Goal: Information Seeking & Learning: Learn about a topic

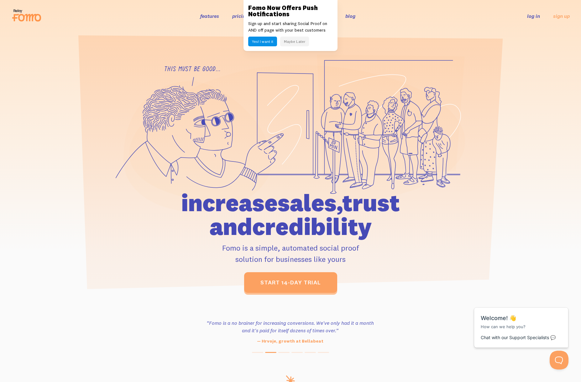
click at [239, 203] on h1 "increase sales, trust and credibility" at bounding box center [290, 215] width 290 height 48
click at [300, 41] on button "Maybe Later" at bounding box center [294, 42] width 29 height 10
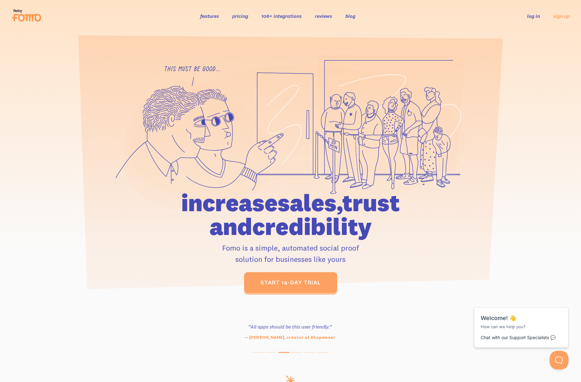
click at [214, 17] on link "features" at bounding box center [209, 16] width 19 height 6
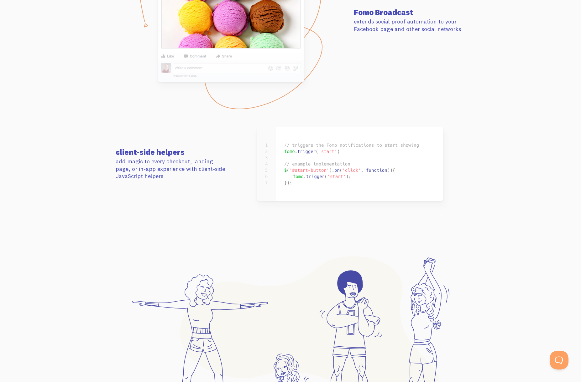
scroll to position [3196, 0]
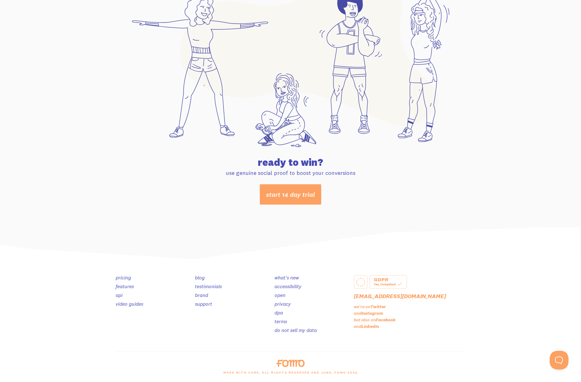
click at [134, 305] on link "video guides" at bounding box center [130, 304] width 28 height 6
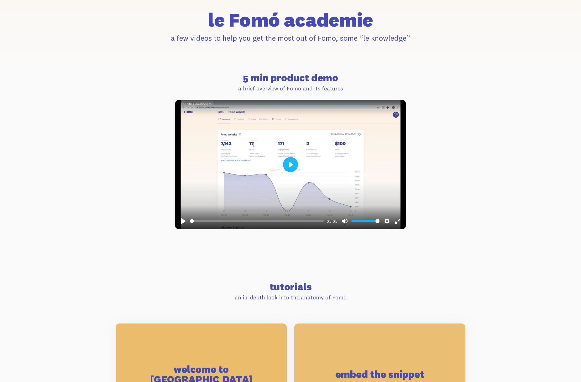
scroll to position [173, 0]
click at [292, 164] on button "Play" at bounding box center [290, 164] width 15 height 15
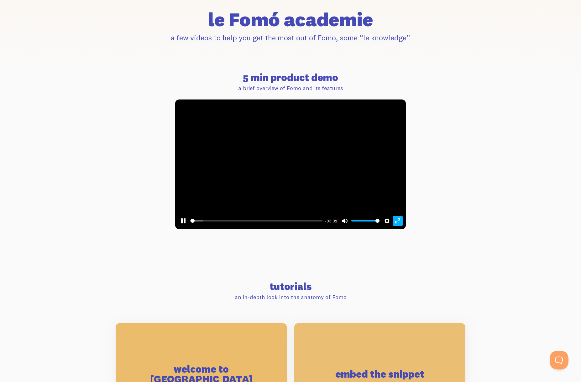
click at [397, 223] on button "Exit fullscreen Enter fullscreen" at bounding box center [397, 221] width 10 height 10
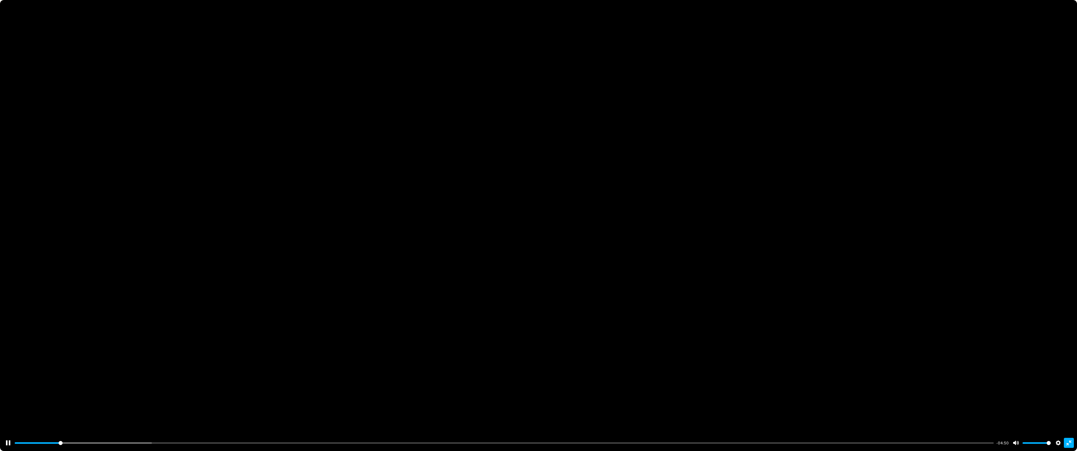
click at [580, 382] on button "Exit fullscreen Enter fullscreen" at bounding box center [1069, 443] width 10 height 10
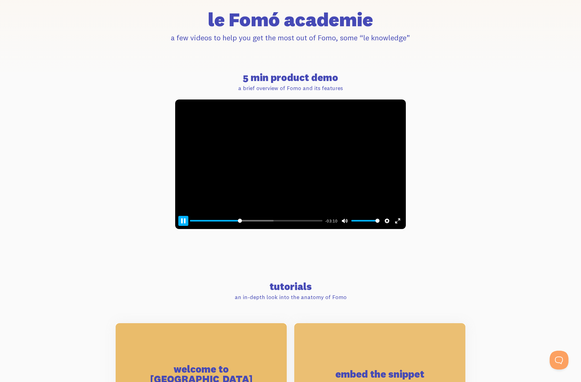
click at [181, 221] on button "Pause Play" at bounding box center [183, 221] width 10 height 10
type input "37.43"
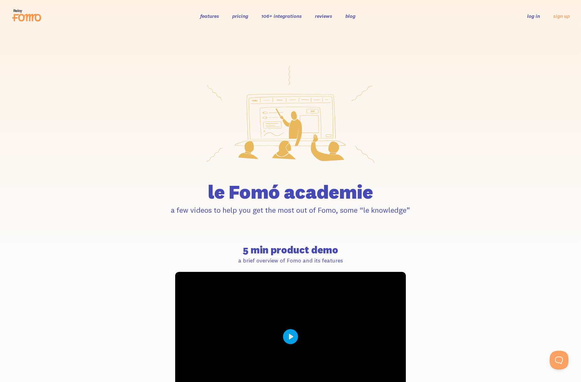
click at [298, 17] on link "106+ integrations" at bounding box center [281, 16] width 40 height 6
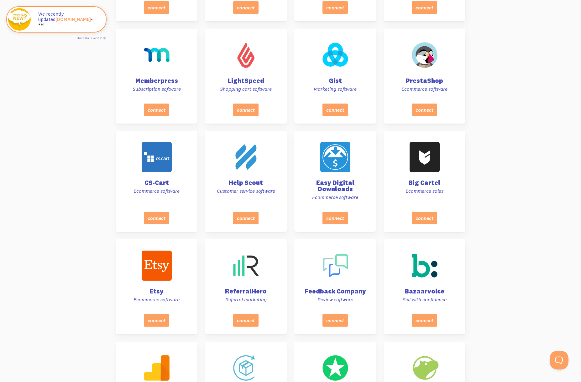
scroll to position [1773, 0]
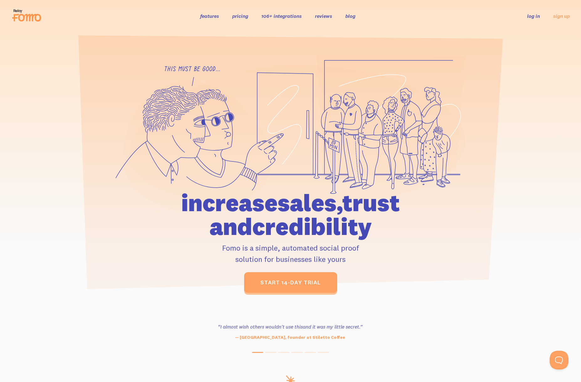
click at [350, 13] on link "blog" at bounding box center [350, 16] width 10 height 6
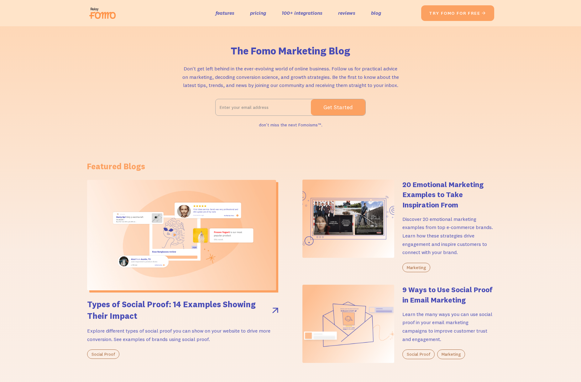
click at [419, 193] on h4 "20 Emotional Marketing Examples to Take Inspiration From" at bounding box center [448, 195] width 92 height 30
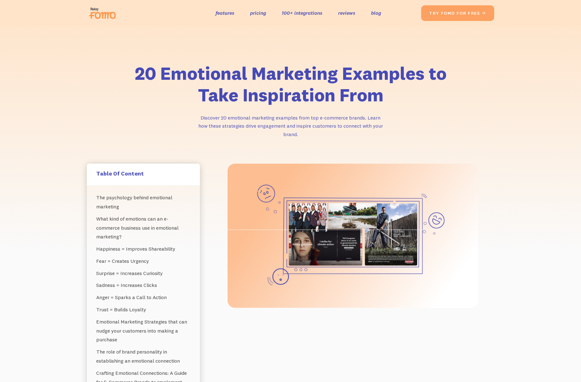
click at [376, 241] on img at bounding box center [352, 236] width 251 height 144
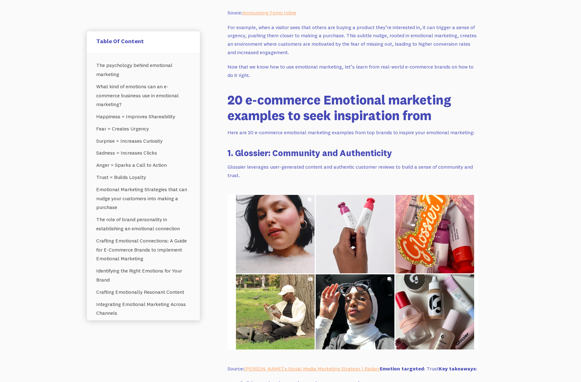
scroll to position [2961, 0]
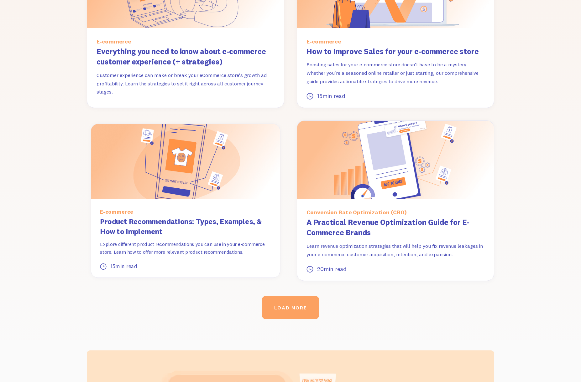
scroll to position [719, 0]
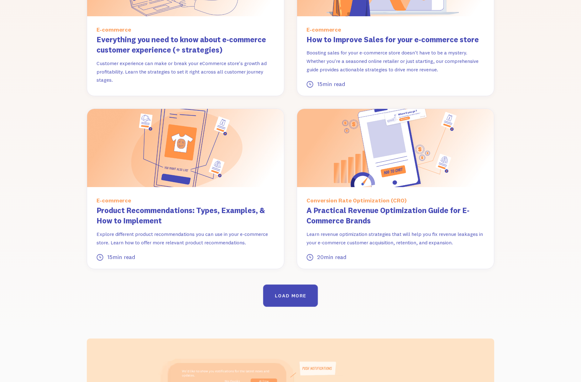
click at [295, 289] on link "LOAD MORE" at bounding box center [290, 296] width 55 height 22
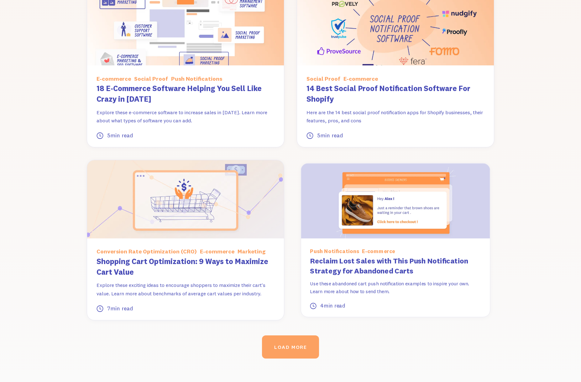
scroll to position [1208, 0]
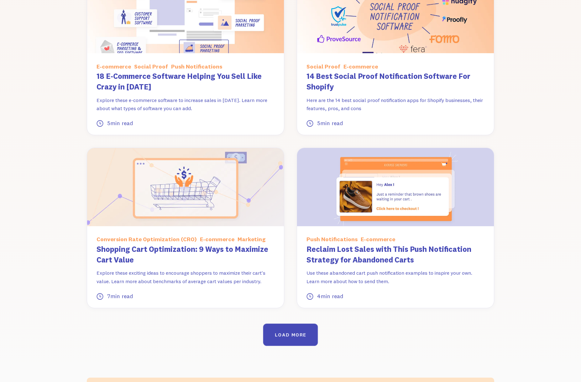
click at [302, 332] on div "LOAD MORE" at bounding box center [290, 335] width 31 height 6
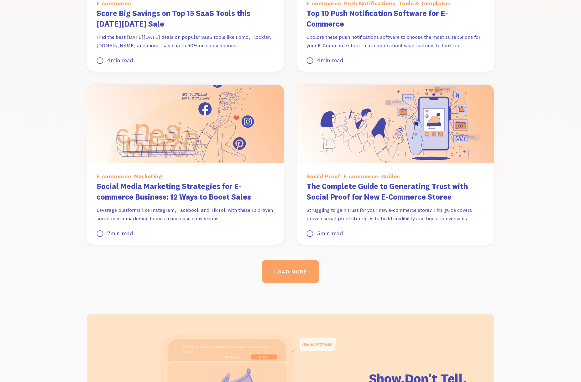
scroll to position [1791, 0]
